Goal: Task Accomplishment & Management: Manage account settings

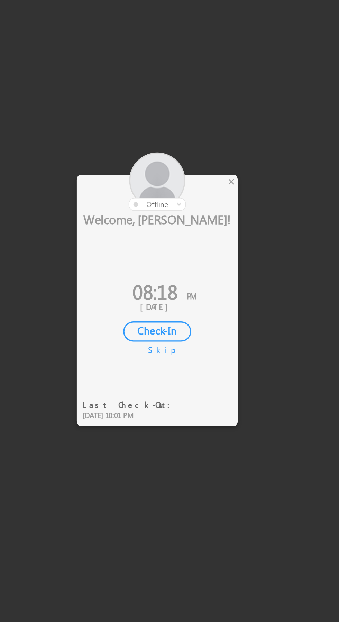
click at [203, 263] on div at bounding box center [156, 260] width 93 height 34
click at [204, 259] on div at bounding box center [169, 311] width 339 height 622
click at [202, 262] on div "×" at bounding box center [199, 260] width 7 height 8
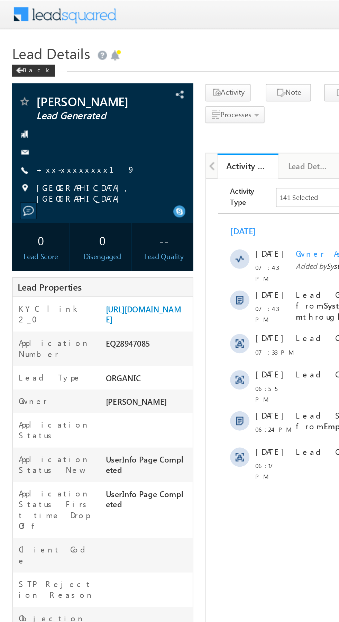
click at [45, 99] on link "+xx-xxxxxxxx19" at bounding box center [49, 97] width 57 height 6
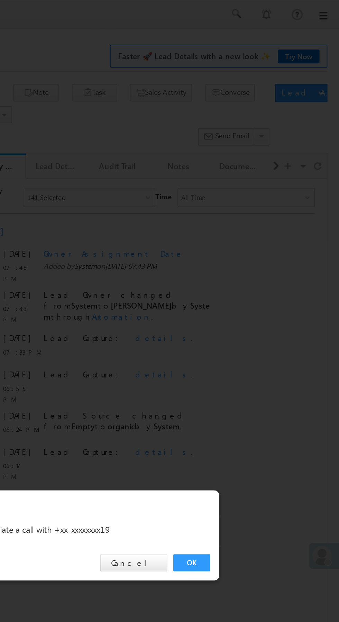
click at [258, 322] on link "OK" at bounding box center [254, 323] width 21 height 10
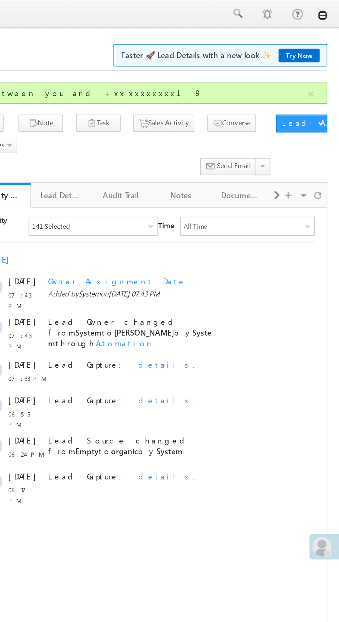
click at [331, 9] on link at bounding box center [330, 9] width 6 height 6
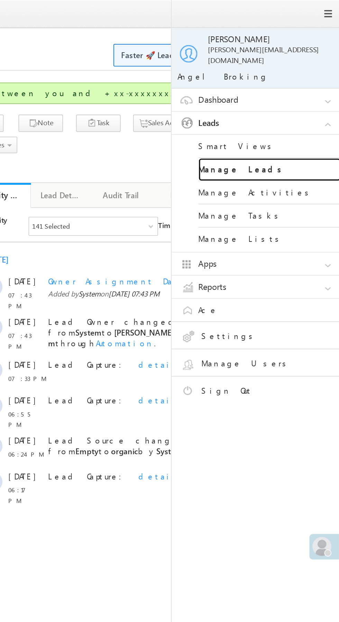
click at [311, 97] on link "Manage Leads" at bounding box center [298, 99] width 83 height 14
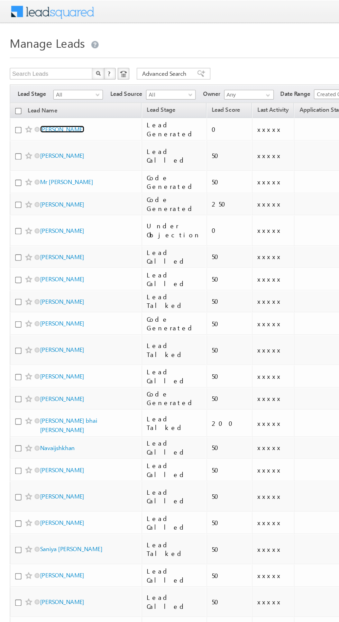
click at [43, 92] on link "gurmeet singh" at bounding box center [44, 91] width 32 height 5
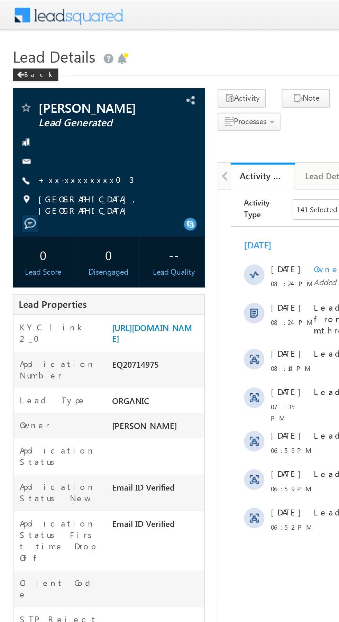
click at [42, 99] on link "+xx-xxxxxxxx03" at bounding box center [47, 97] width 52 height 6
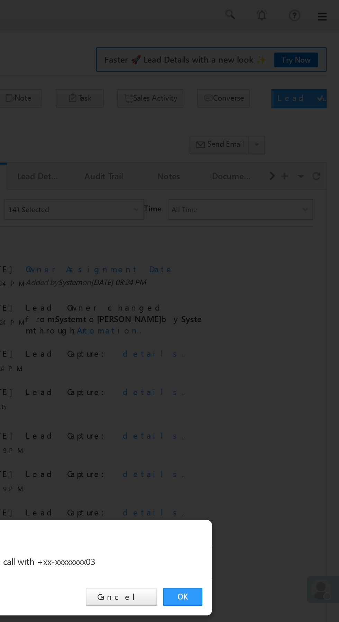
click at [254, 323] on link "OK" at bounding box center [254, 323] width 21 height 10
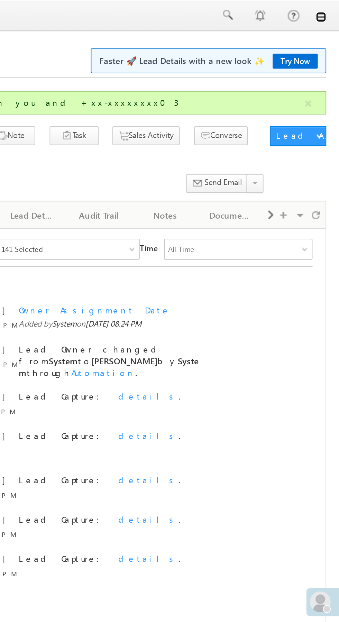
click at [330, 11] on link at bounding box center [330, 9] width 6 height 6
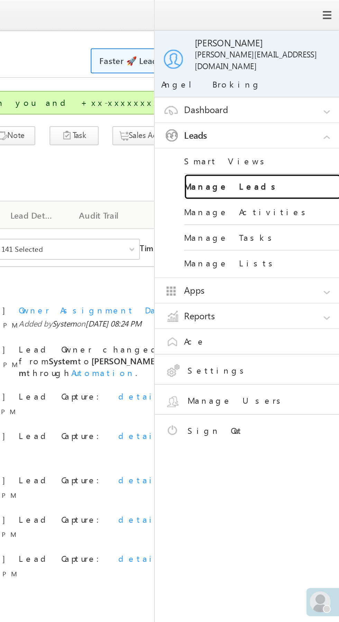
click at [310, 93] on link "Manage Leads" at bounding box center [298, 99] width 83 height 14
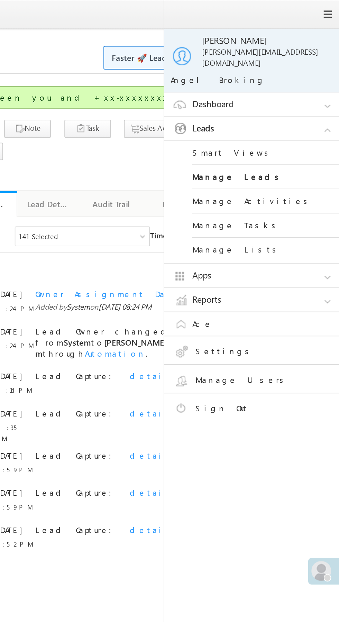
click at [0, 313] on div "14 Sep 08:14 PM Lead Capture: details ." at bounding box center [50, 309] width 200 height 21
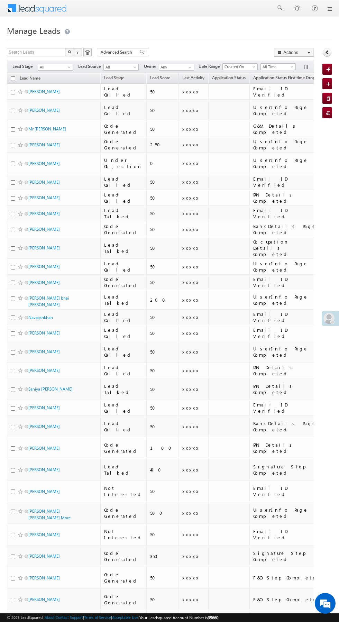
scroll to position [4, 0]
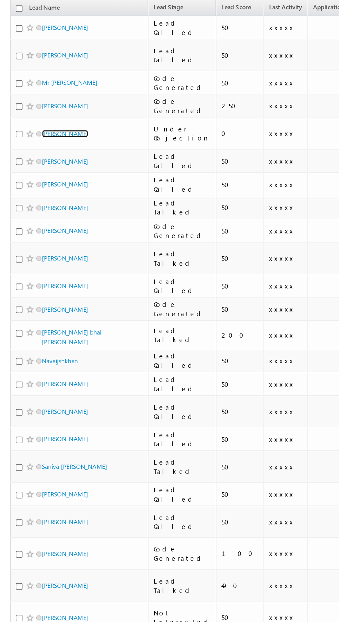
click at [52, 157] on link "[PERSON_NAME]" at bounding box center [44, 159] width 32 height 5
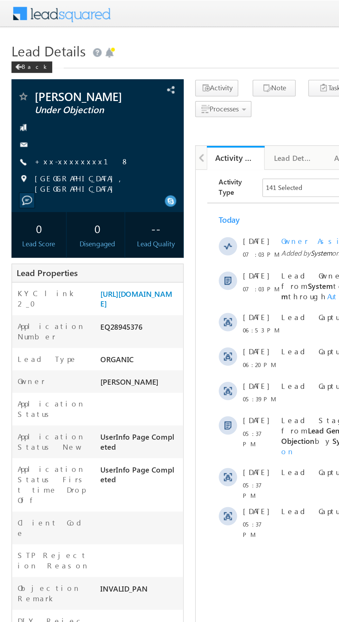
click at [46, 96] on link "+xx-xxxxxxxx18" at bounding box center [49, 97] width 57 height 6
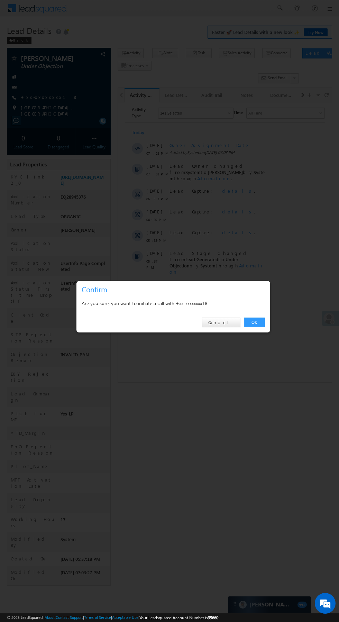
click at [261, 324] on link "OK" at bounding box center [254, 323] width 21 height 10
